Goal: Ask a question

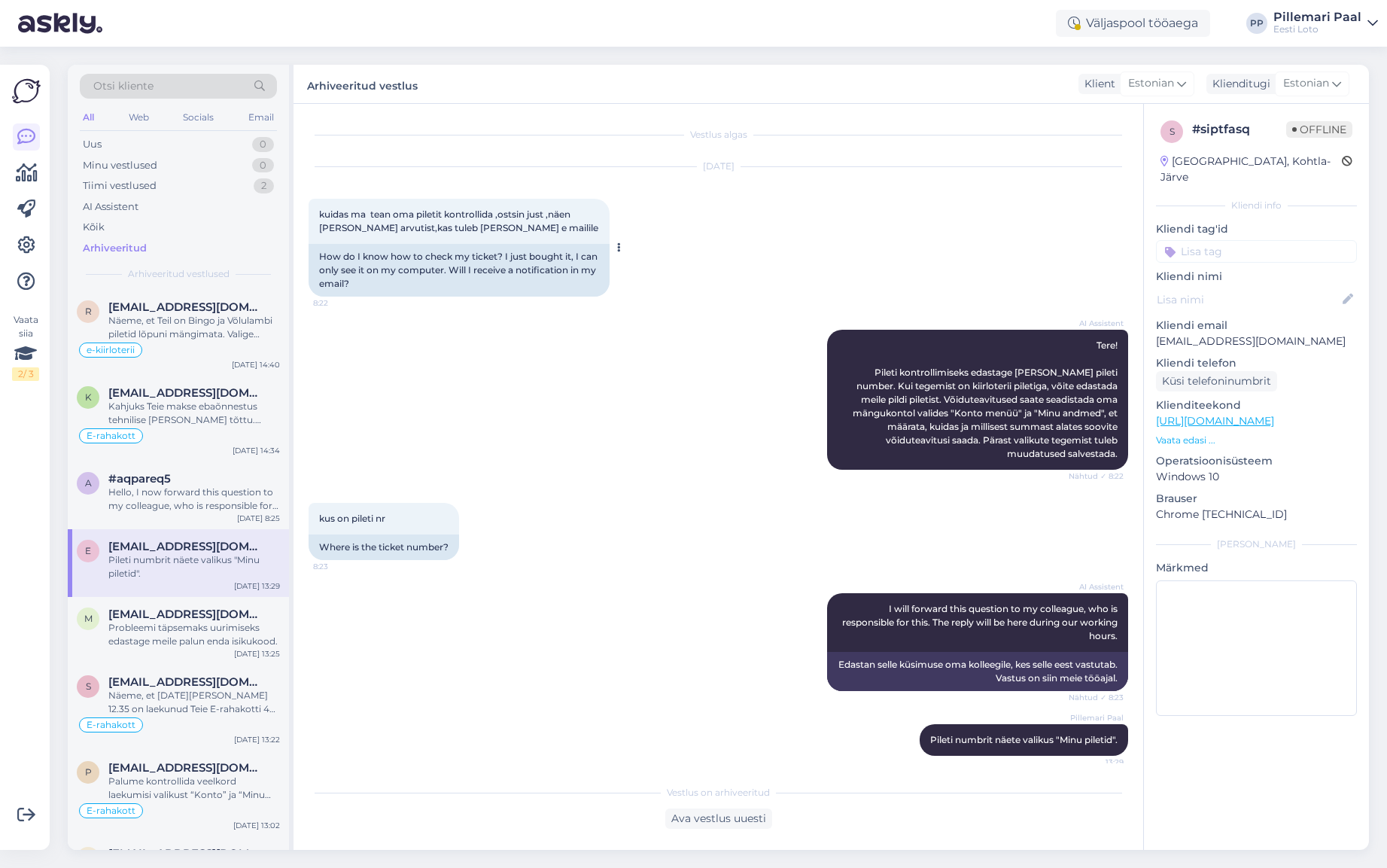
scroll to position [74, 0]
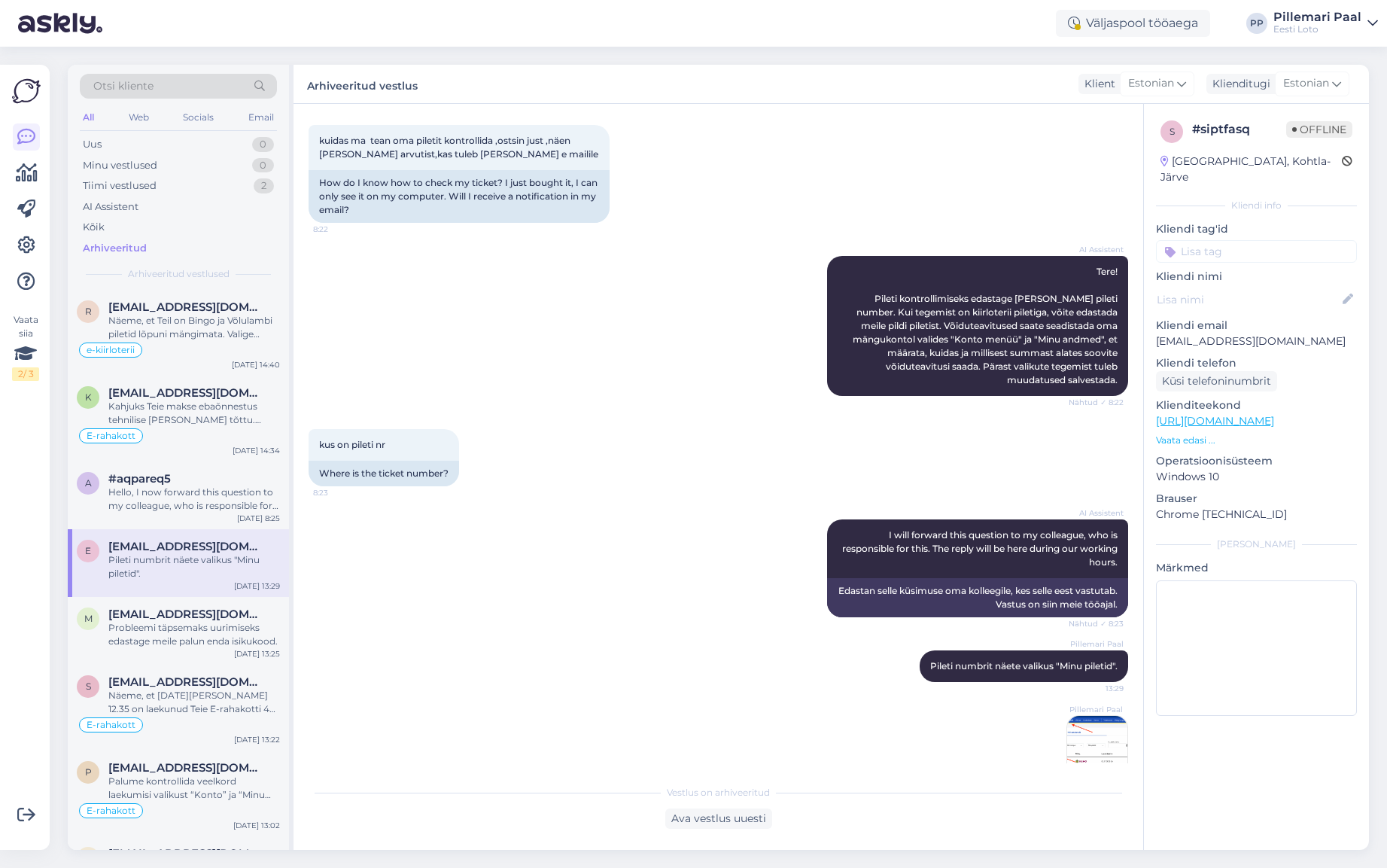
click at [143, 87] on span "Otsi kliente" at bounding box center [123, 86] width 60 height 16
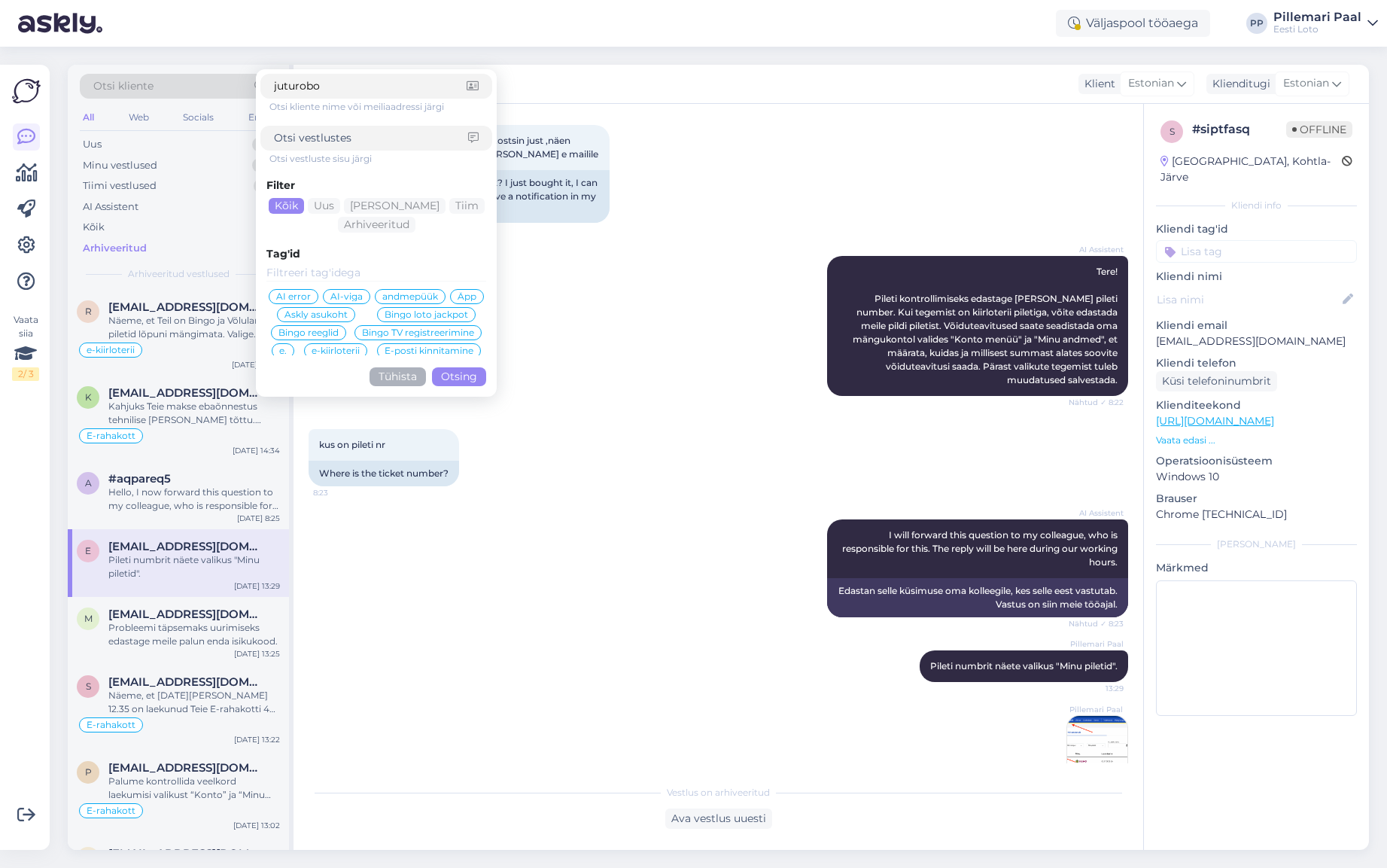
type input "juturobot"
click button "Otsing" at bounding box center [459, 377] width 54 height 19
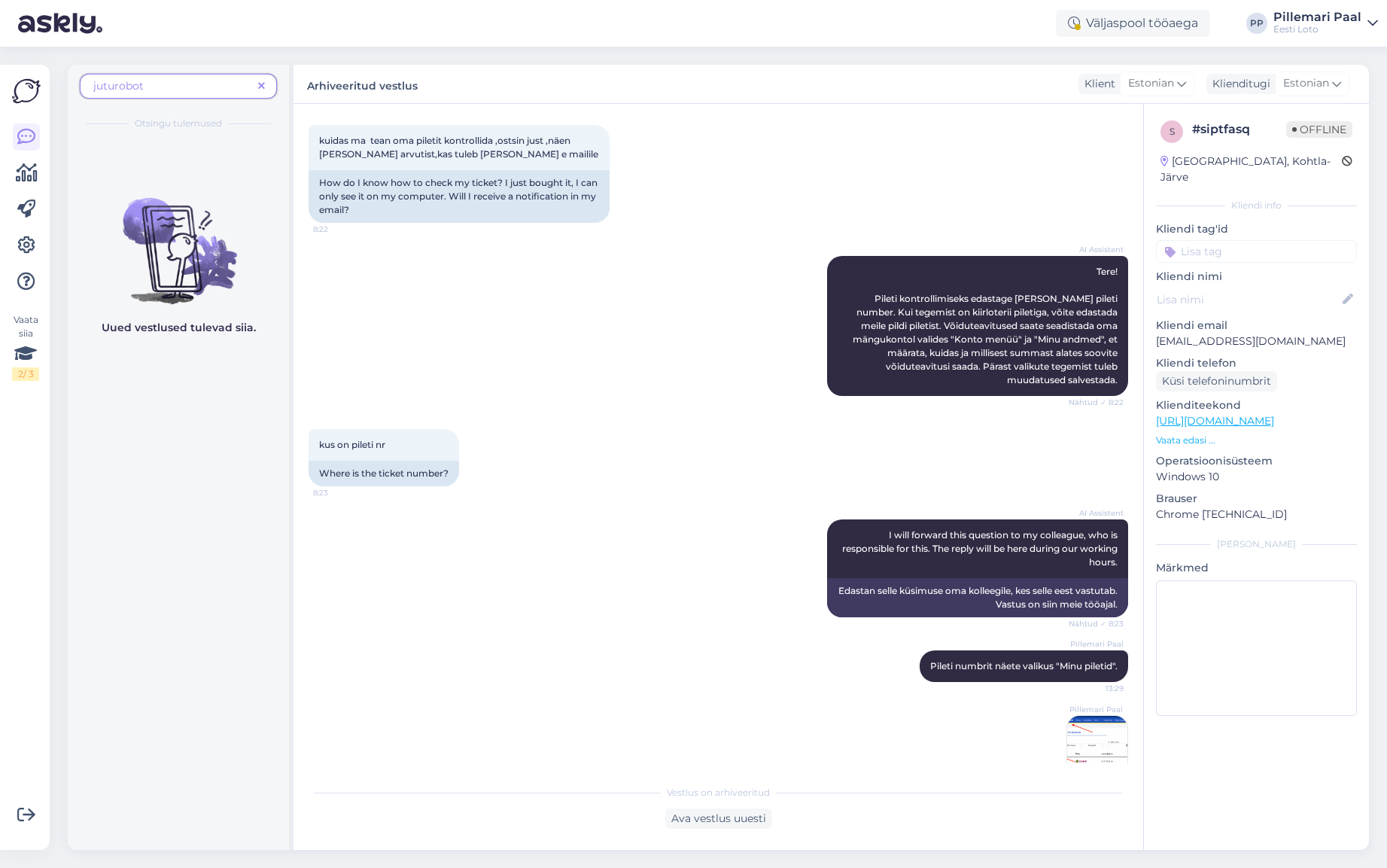
click at [174, 93] on span "juturobot" at bounding box center [173, 86] width 159 height 16
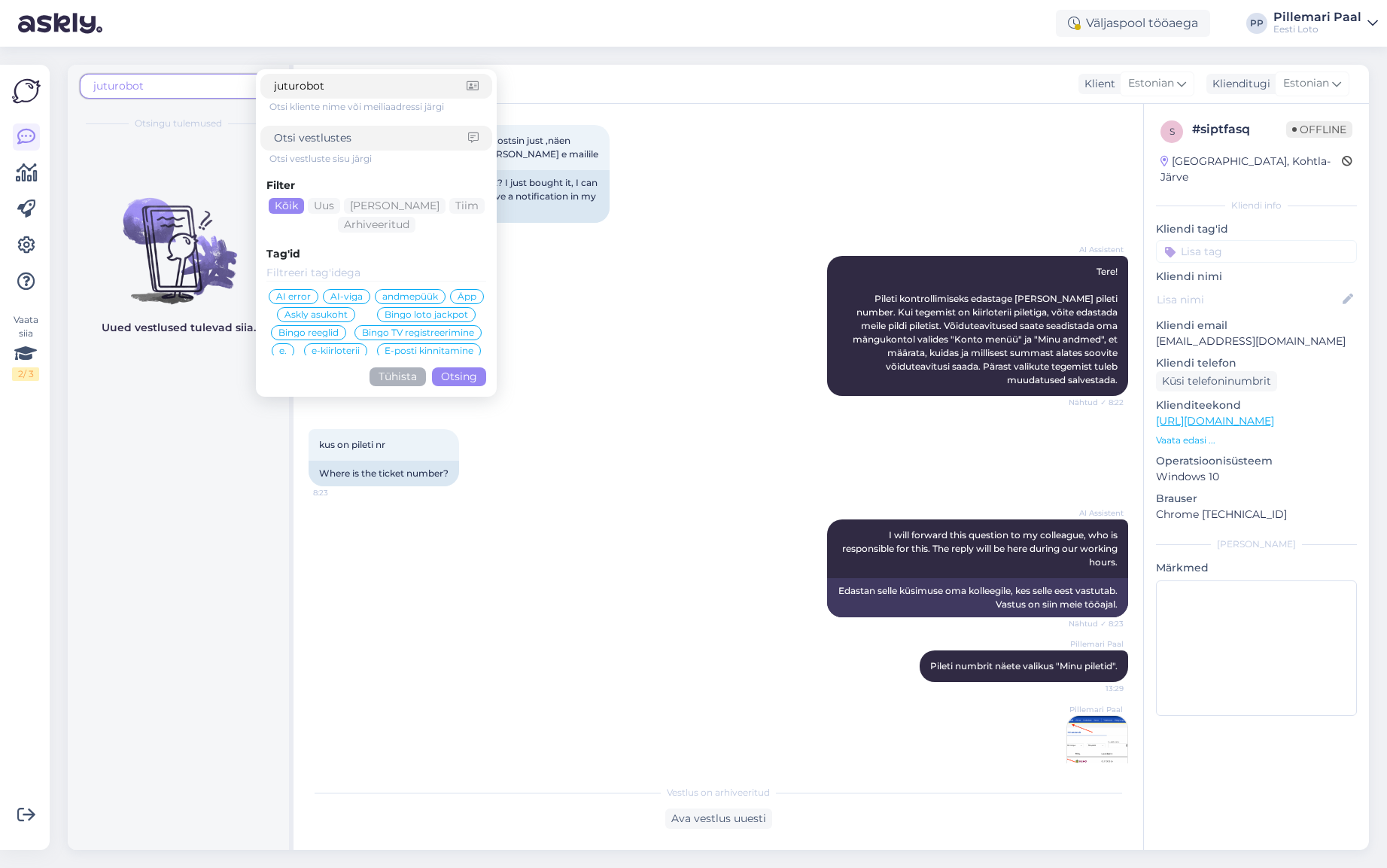
click at [365, 138] on input at bounding box center [371, 137] width 194 height 16
type input "juturobot"
drag, startPoint x: 344, startPoint y: 84, endPoint x: 260, endPoint y: 83, distance: 84.0
click at [253, 80] on div "juturobot juturobot Otsi kliente nime või meiliaadressi järgi juturobot Otsi ve…" at bounding box center [178, 91] width 197 height 34
click at [354, 141] on input "juturobot" at bounding box center [371, 137] width 194 height 16
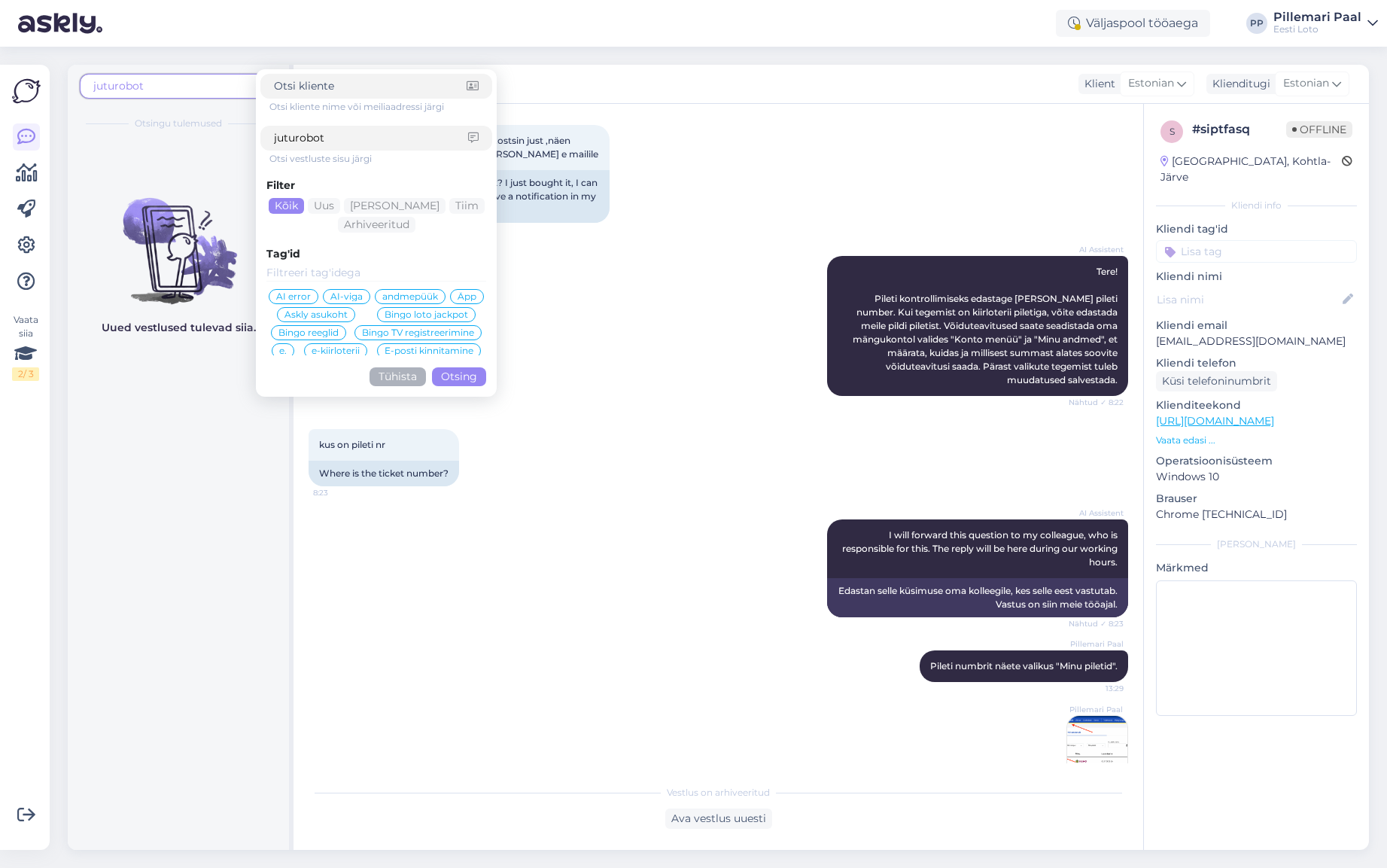
click button "Otsing" at bounding box center [459, 377] width 54 height 19
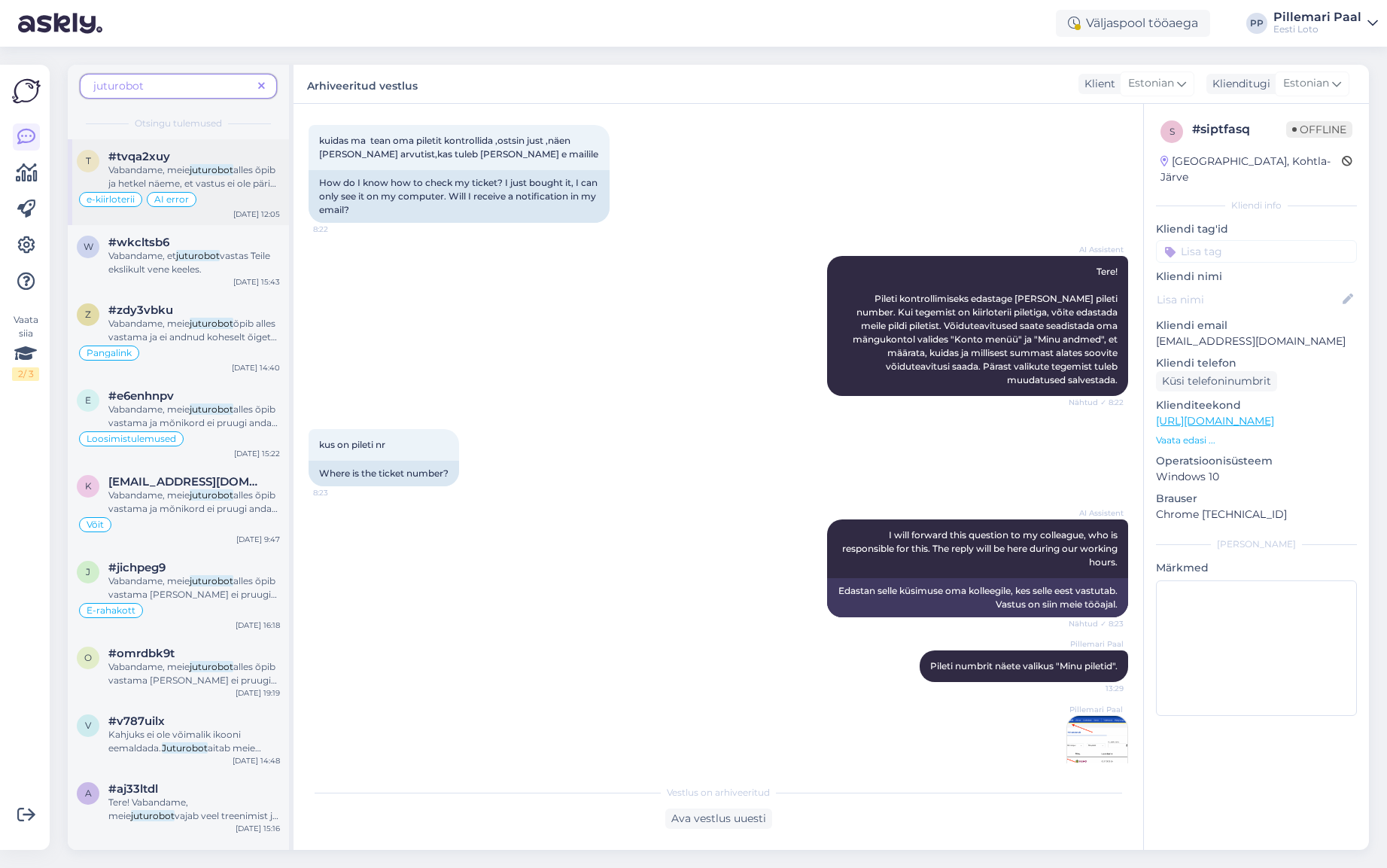
click at [199, 173] on mark "juturobot" at bounding box center [211, 170] width 44 height 11
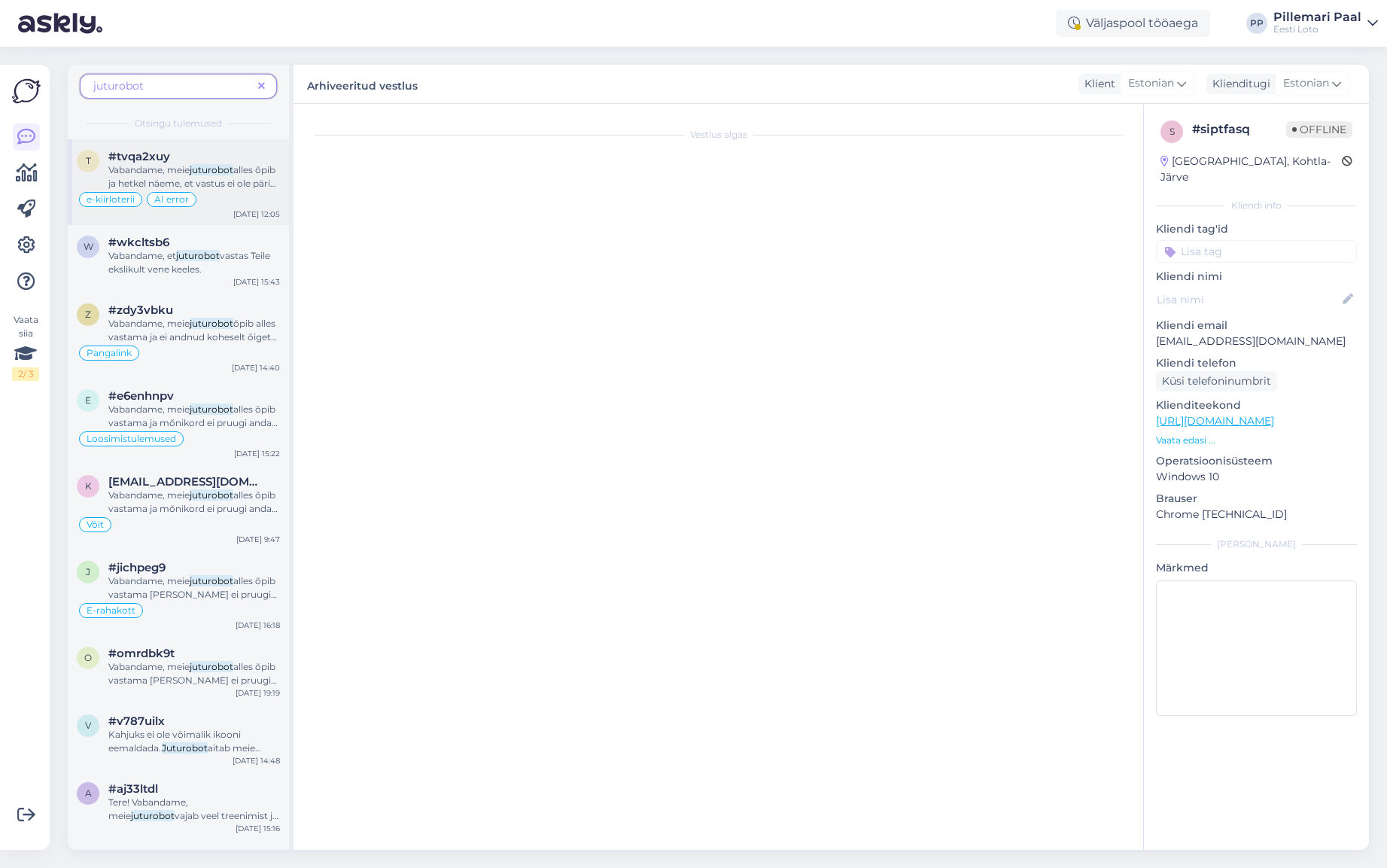
scroll to position [476, 0]
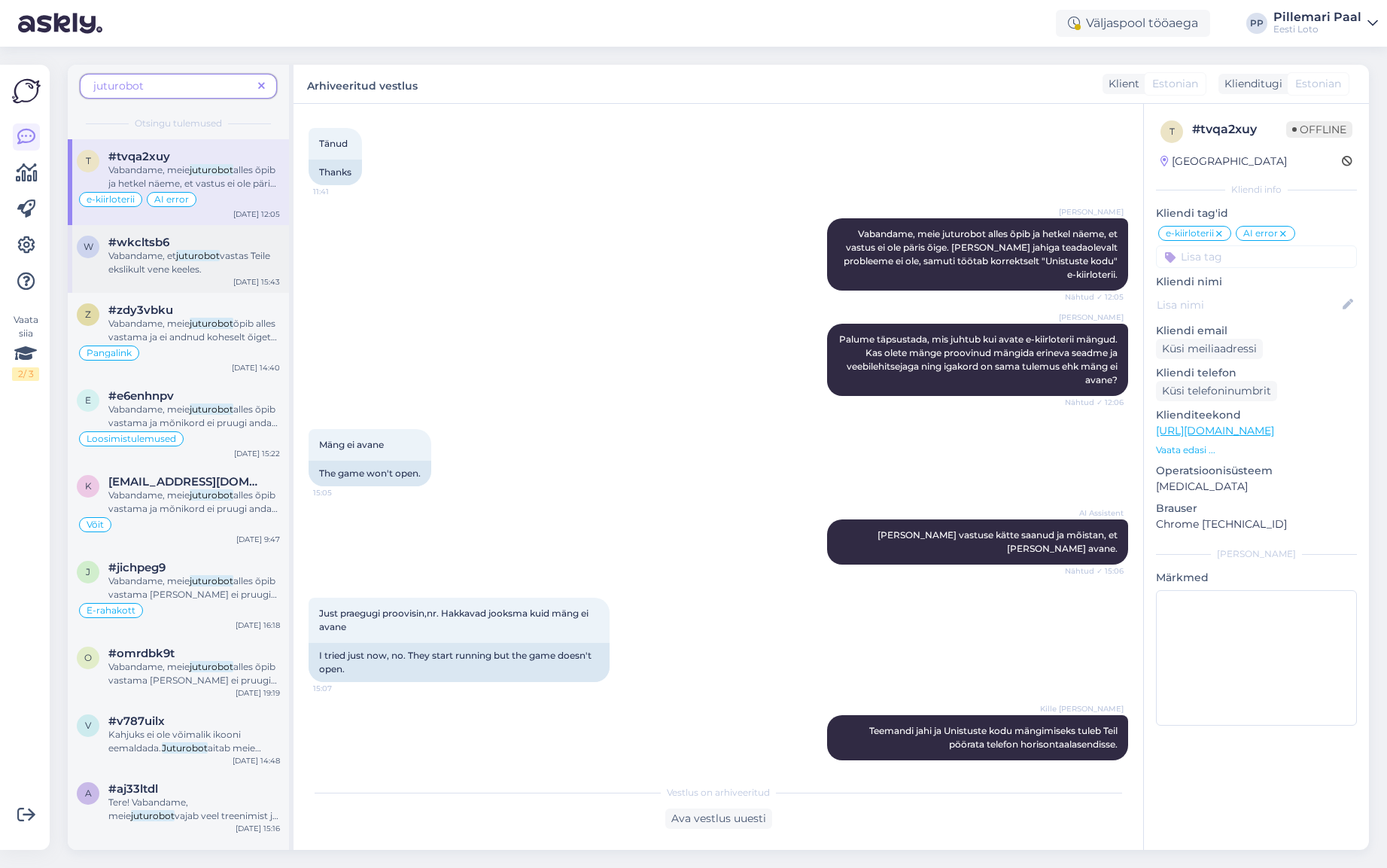
click at [195, 254] on mark "juturobot" at bounding box center [197, 255] width 44 height 11
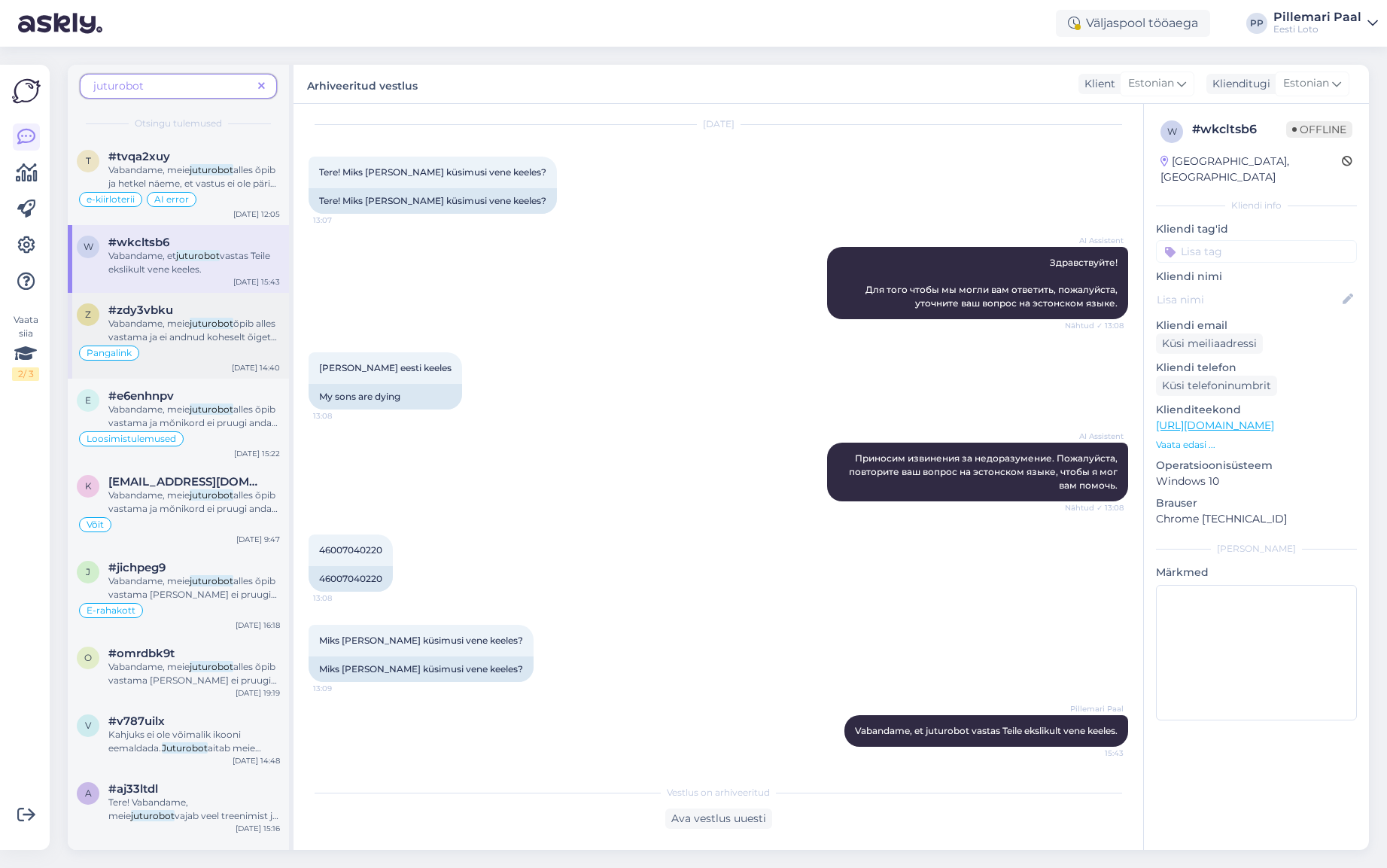
click at [190, 327] on span "Vabandame, meie" at bounding box center [149, 323] width 81 height 11
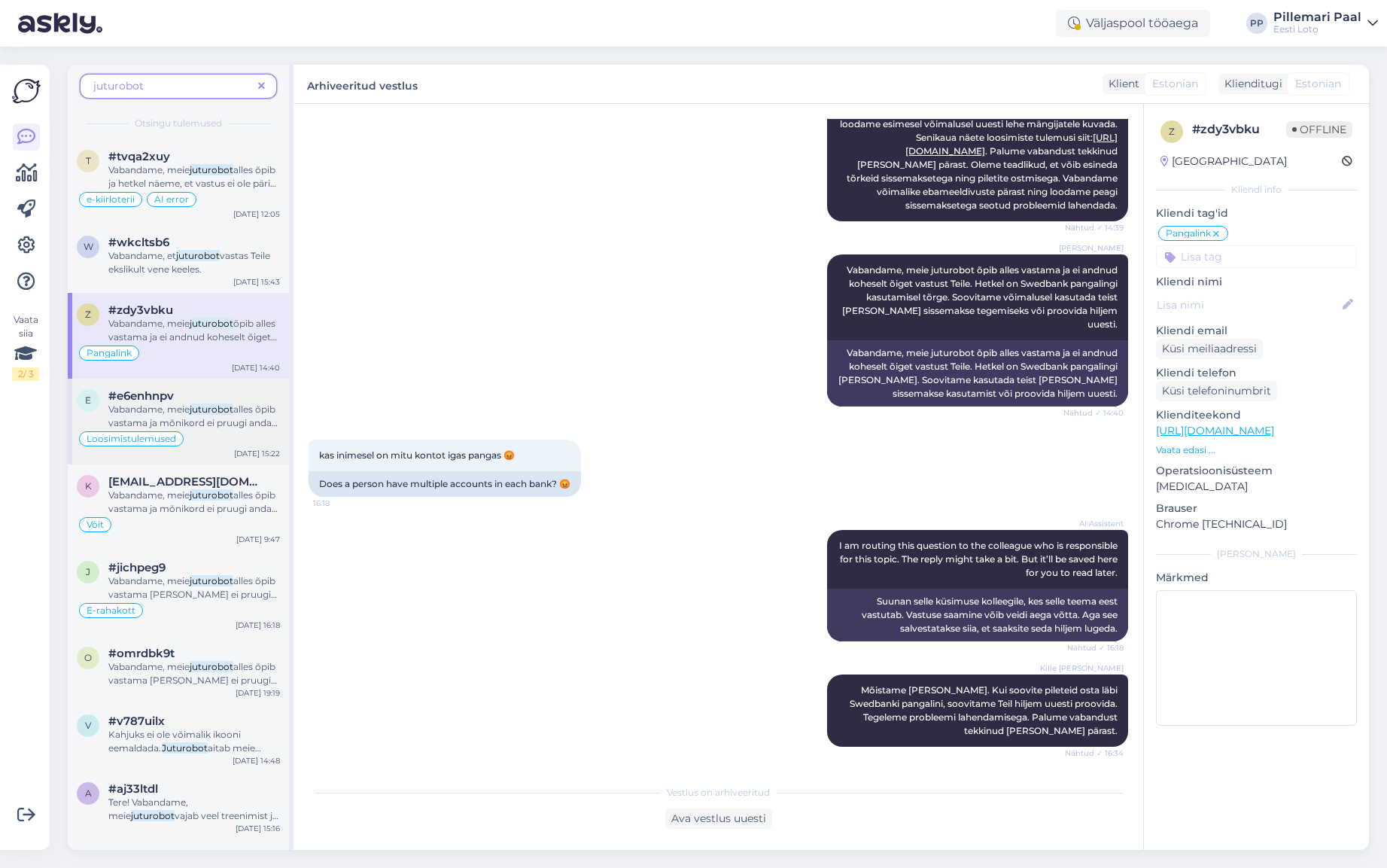
click at [182, 406] on span "Vabandame, meie" at bounding box center [149, 409] width 81 height 11
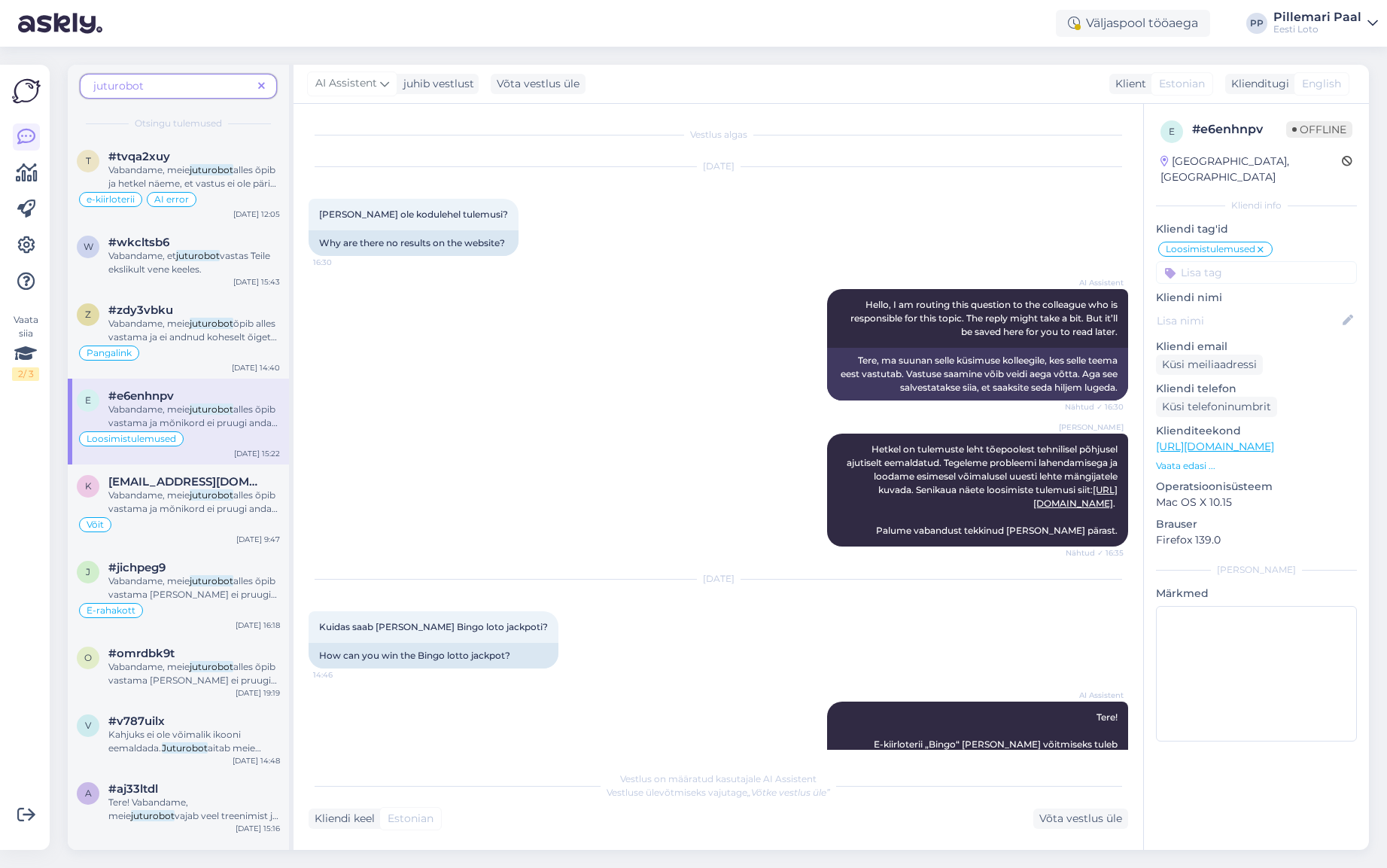
scroll to position [712, 0]
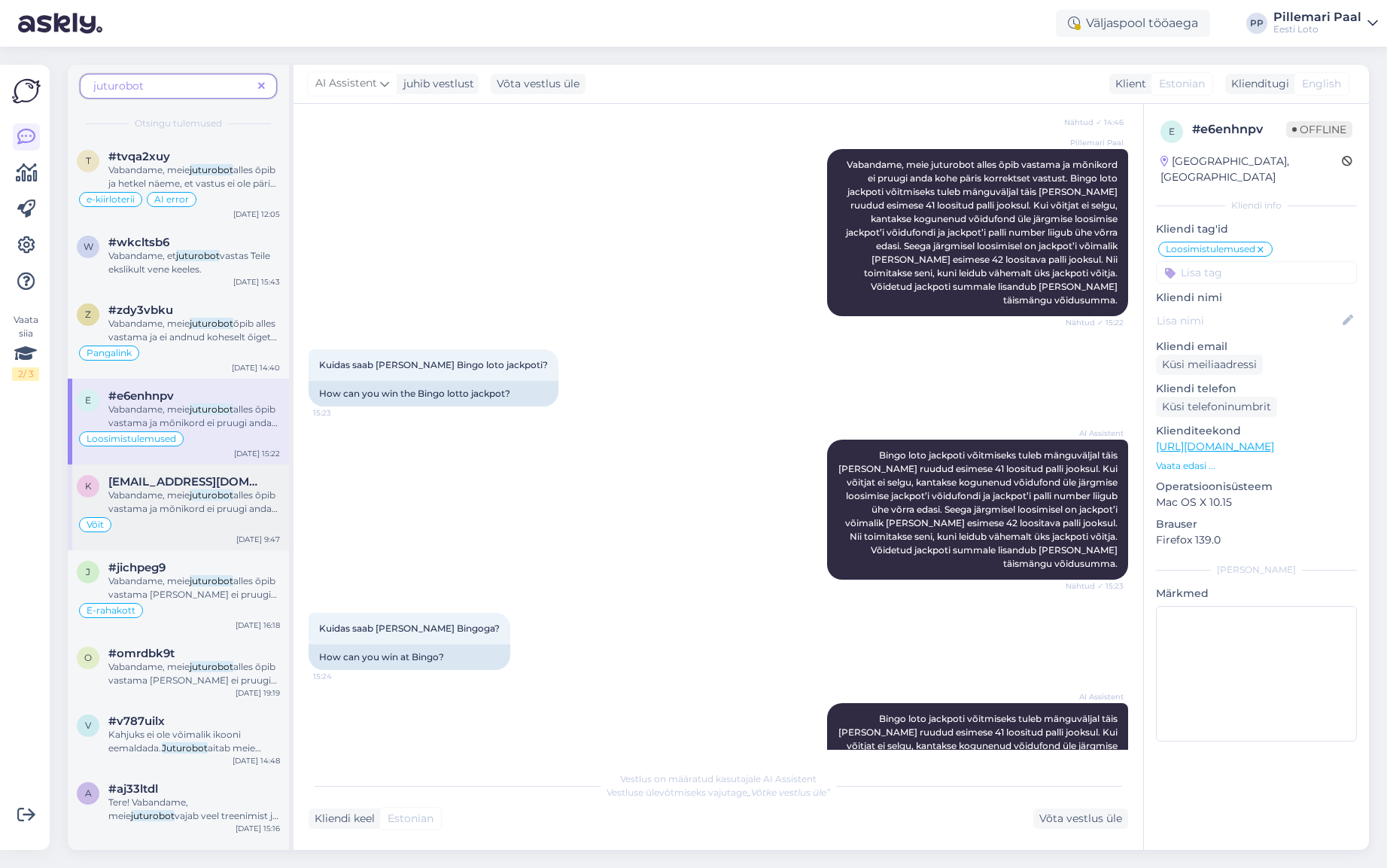
click at [195, 500] on mark "juturobot" at bounding box center [211, 495] width 44 height 11
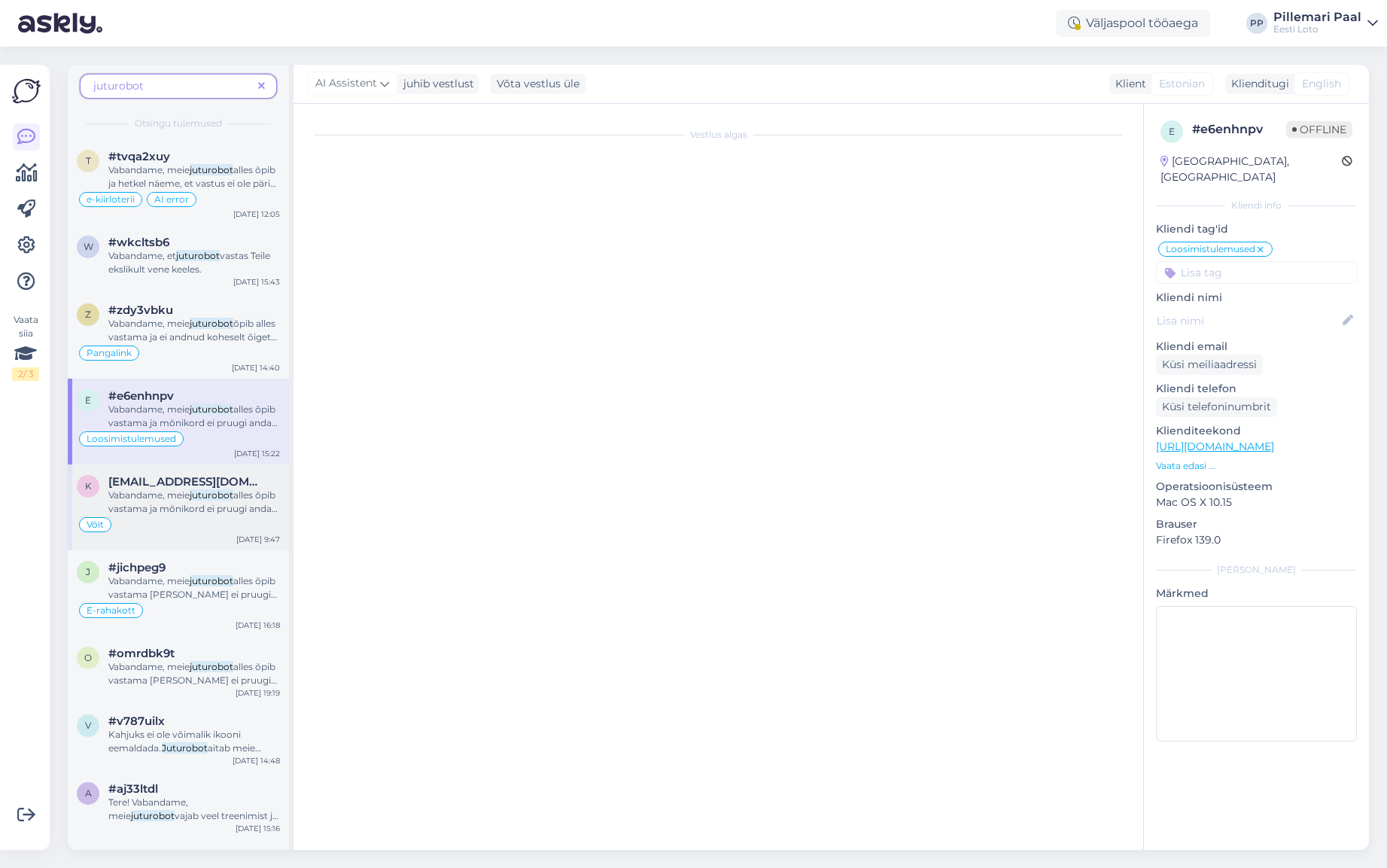
scroll to position [1308, 0]
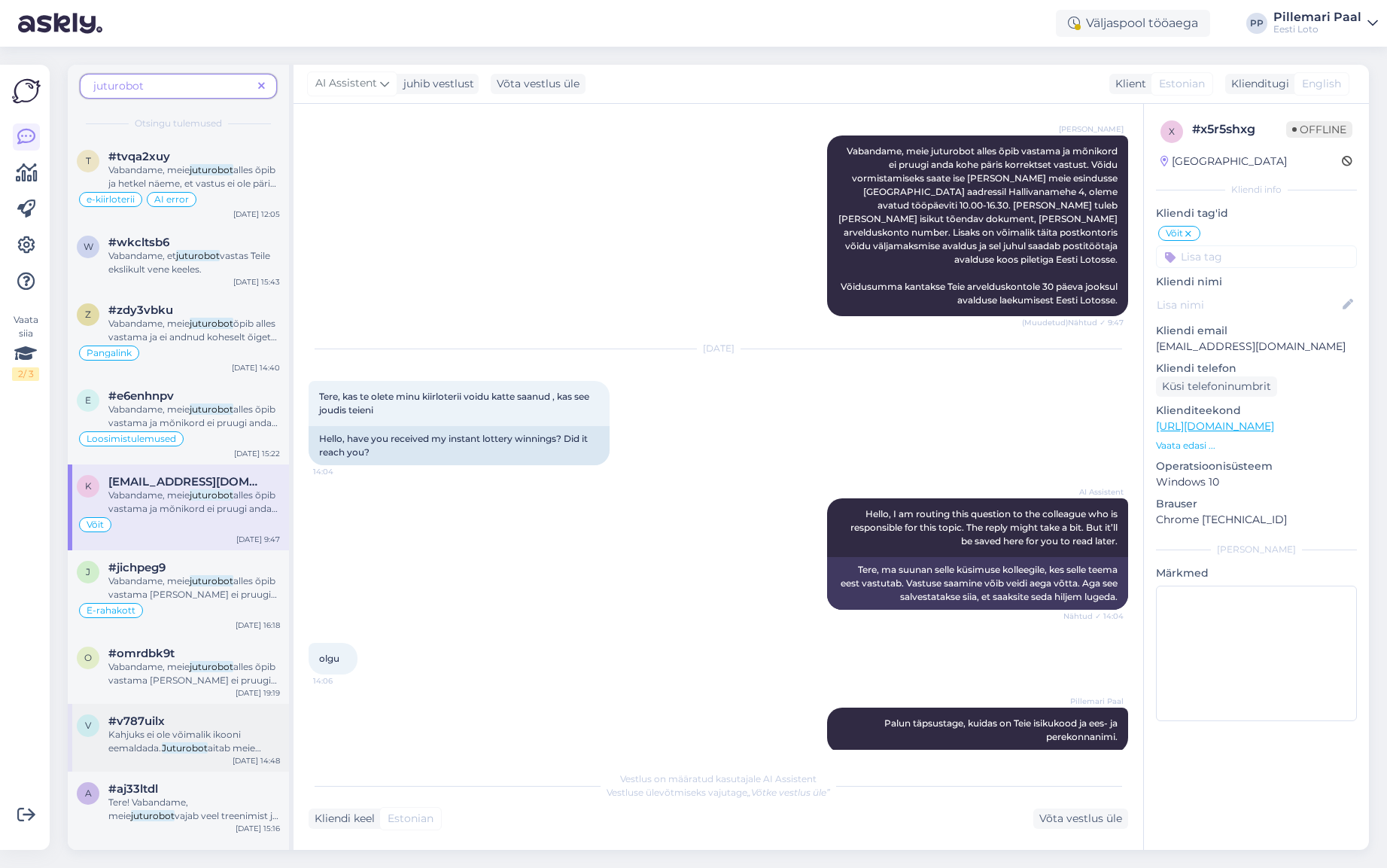
click at [179, 733] on span "Kahjuks ei ole võimalik ikooni eemaldada." at bounding box center [175, 741] width 133 height 25
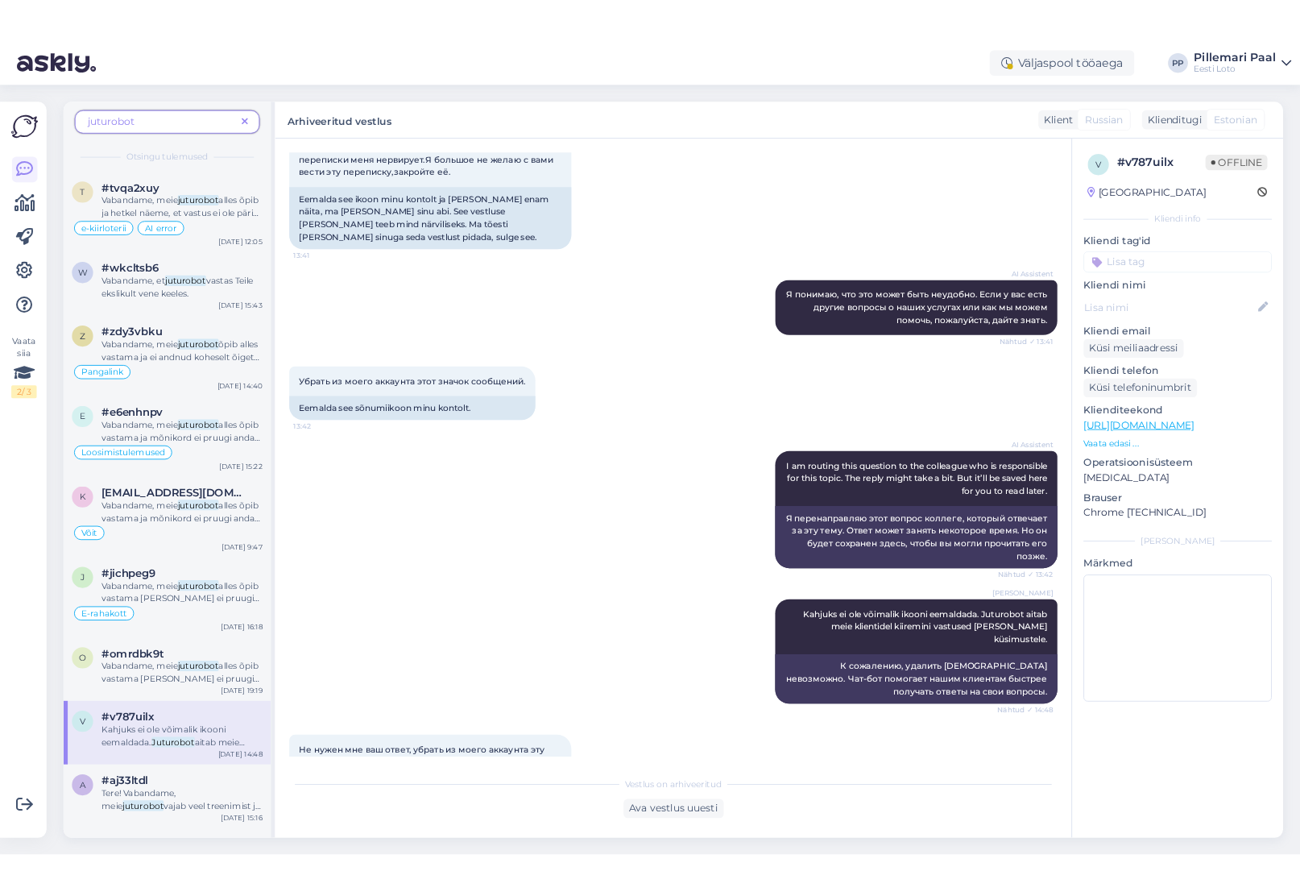
scroll to position [1741, 0]
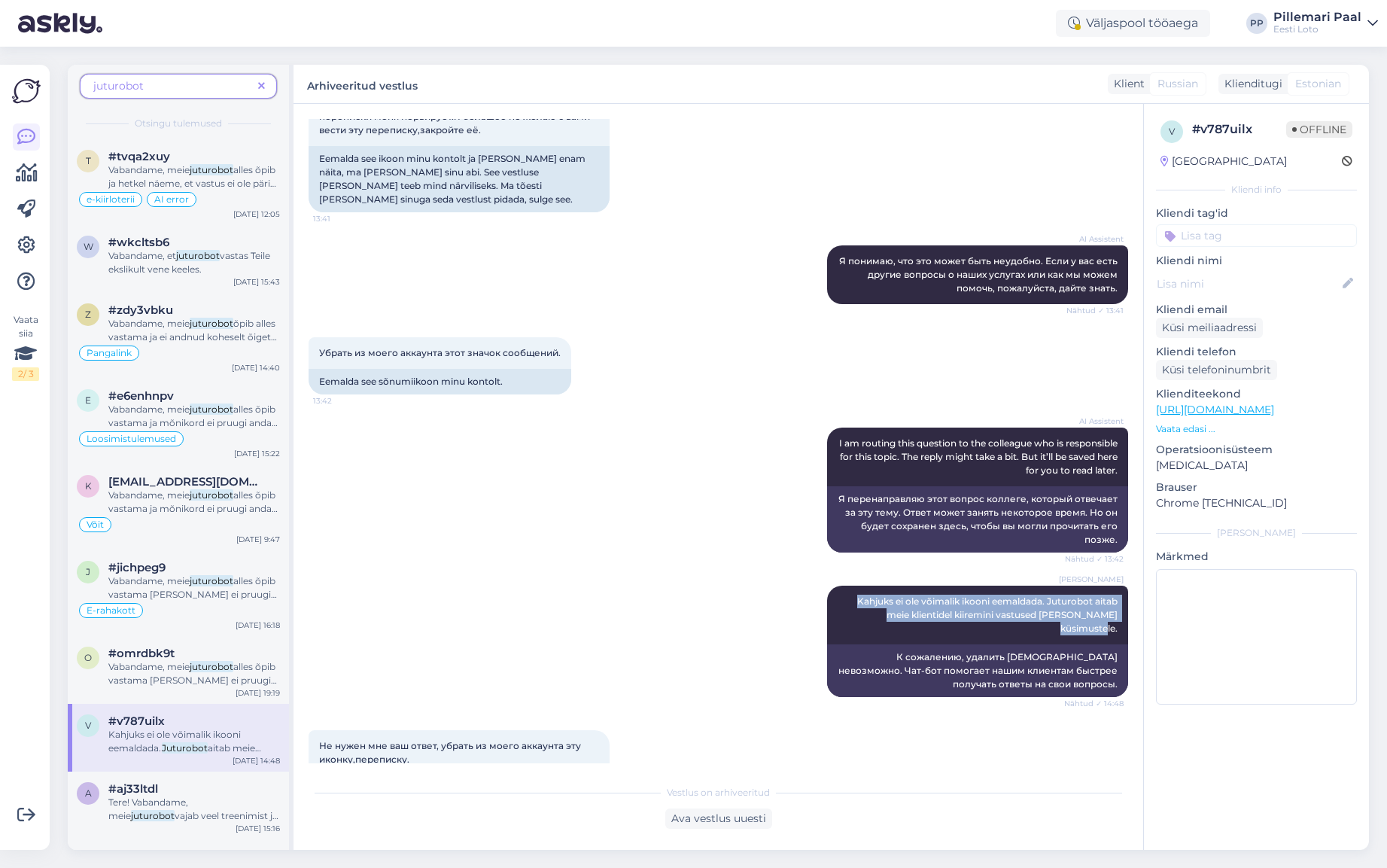
drag, startPoint x: 852, startPoint y: 546, endPoint x: 1106, endPoint y: 654, distance: 276.0
click at [1120, 586] on div "[PERSON_NAME] ei ole võimalik ikooni eemaldada. Juturobot aitab meie klientidel…" at bounding box center [978, 615] width 301 height 59
copy span "Kahjuks ei ole võimalik ikooni eemaldada. Juturobot aitab meie klientidel kiire…"
drag, startPoint x: 1048, startPoint y: 550, endPoint x: 1116, endPoint y: 560, distance: 68.7
click at [1116, 595] on span "Kahjuks ei ole võimalik ikooni eemaldada. Juturobot aitab meie klientidel kiire…" at bounding box center [988, 614] width 263 height 38
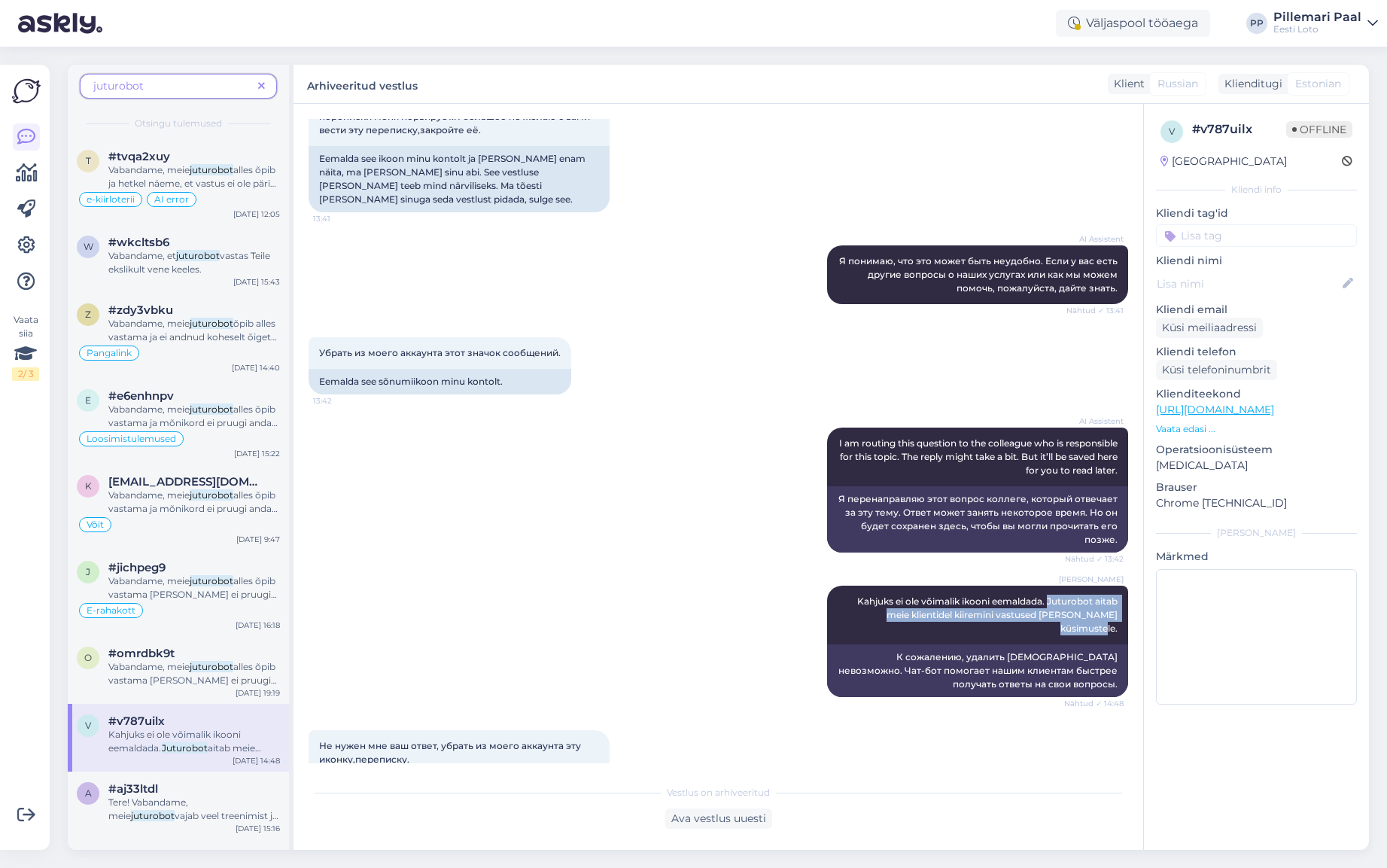
copy span "Juturobot aitab meie klientidel kiiremini vastused [PERSON_NAME] küsimustele."
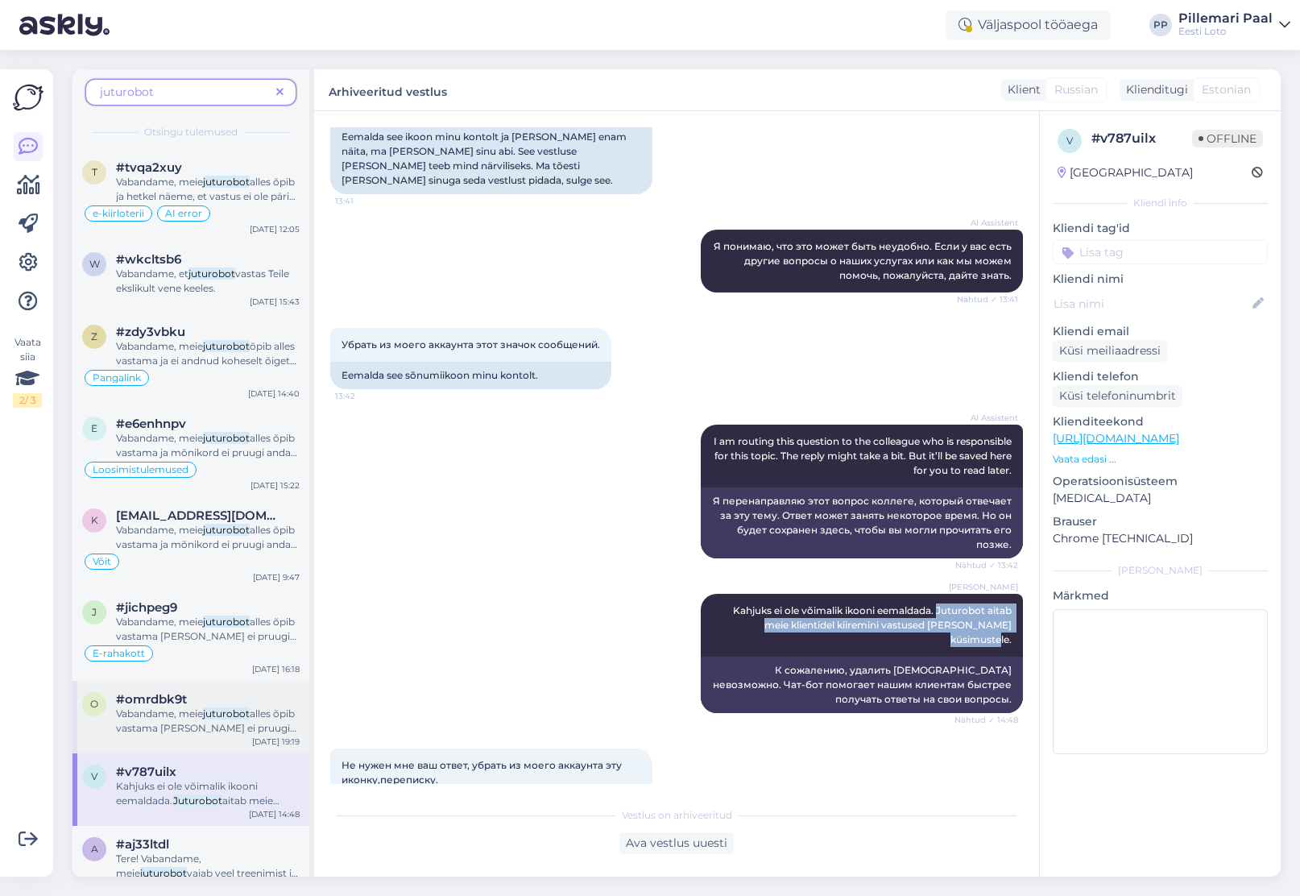
scroll to position [22, 0]
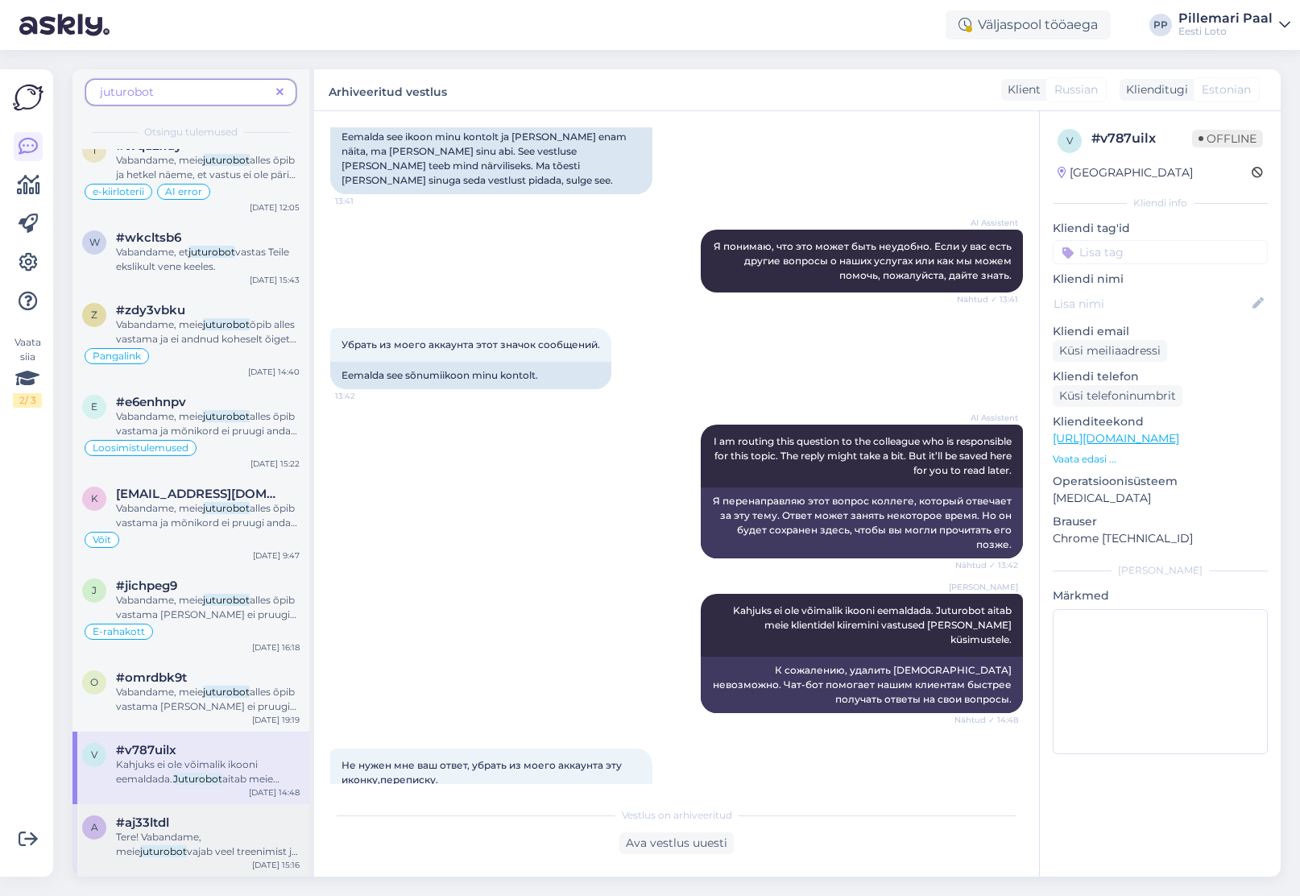
click at [201, 845] on span "vajab veel treenimist ja hetkel ta võib veel tõepoolest mitte nii täpselt vasta…" at bounding box center [207, 873] width 182 height 56
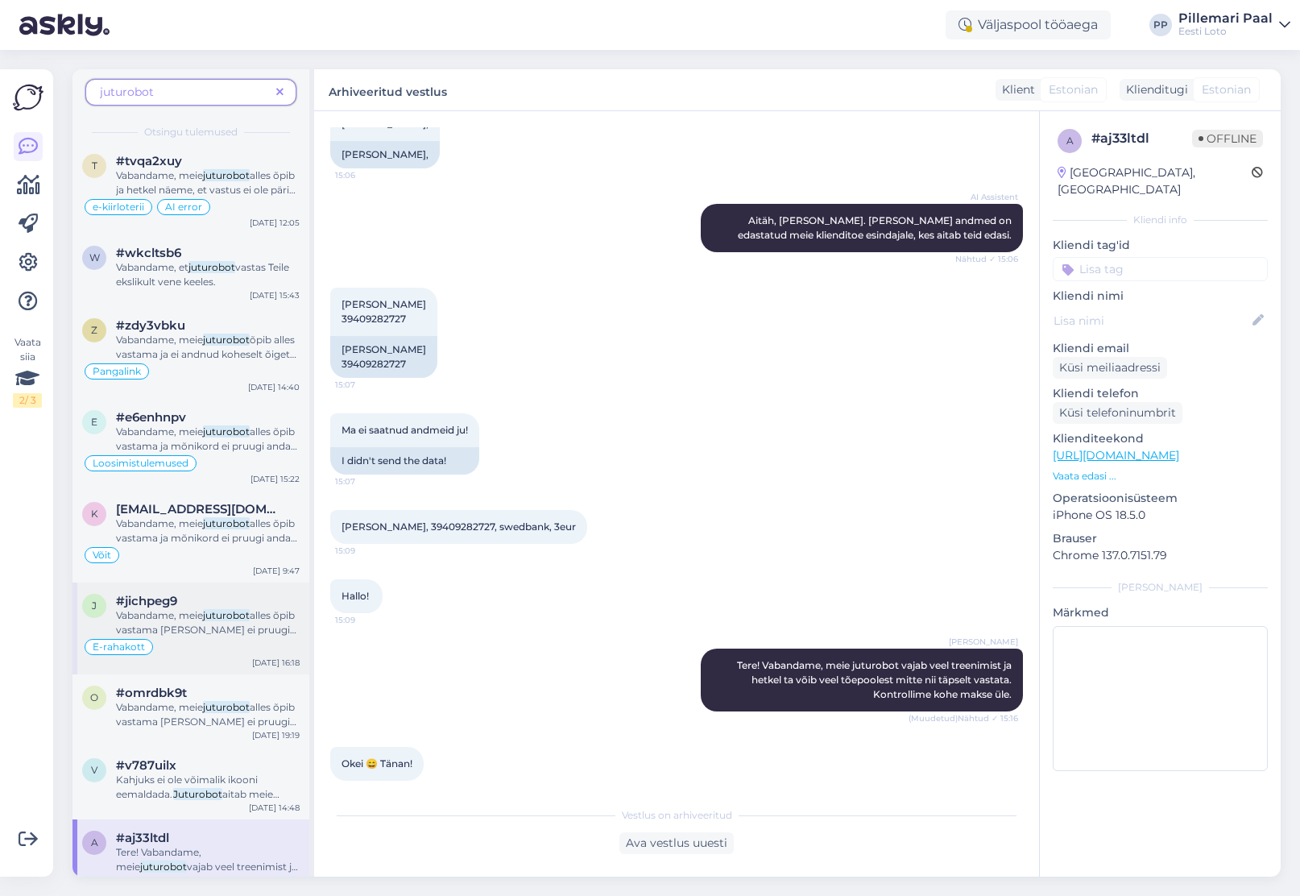
scroll to position [0, 0]
